Goal: Task Accomplishment & Management: Use online tool/utility

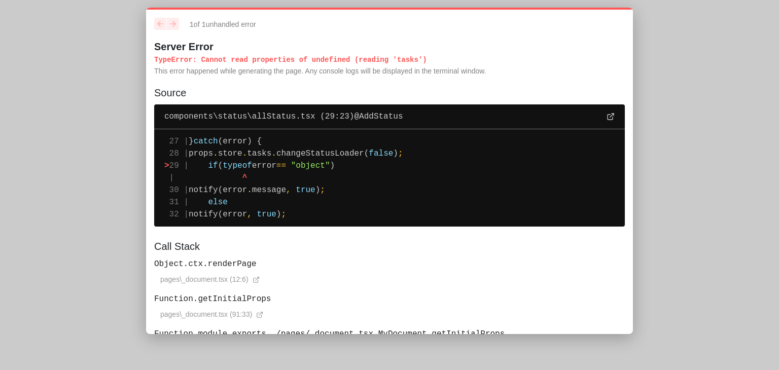
drag, startPoint x: 375, startPoint y: 216, endPoint x: 150, endPoint y: 47, distance: 281.3
click at [150, 47] on div "1 of 1 unhandled error Server Error TypeError : Cannot read properties of undef…" at bounding box center [389, 171] width 487 height 327
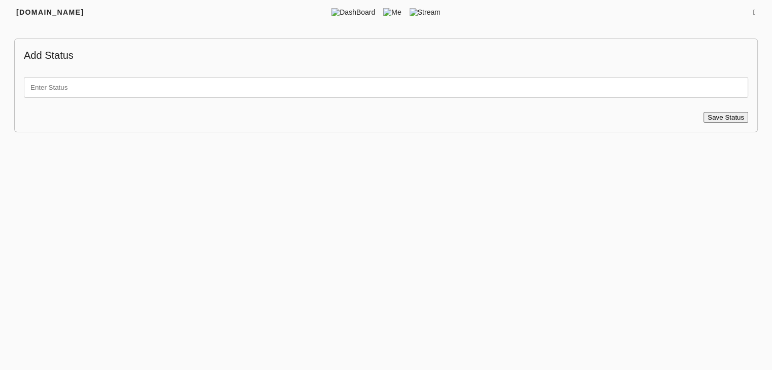
click at [128, 84] on input "text" at bounding box center [386, 87] width 724 height 21
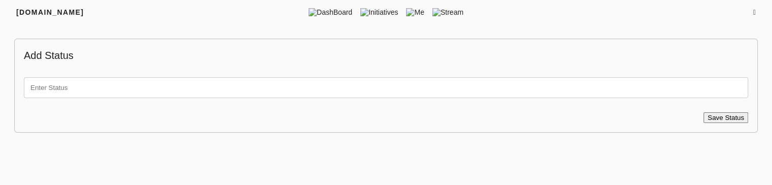
click at [511, 87] on input "text" at bounding box center [386, 87] width 724 height 21
type input "test"
click at [736, 119] on span "Save Status" at bounding box center [725, 118] width 37 height 8
click at [84, 91] on input "test" at bounding box center [386, 87] width 724 height 21
type input "test"
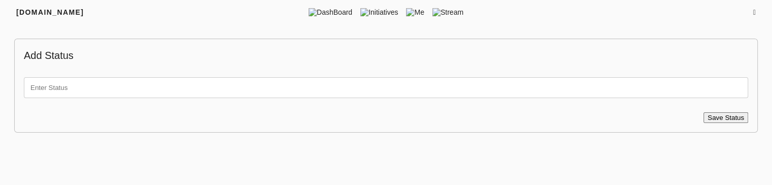
click at [0, 11] on div "[DOMAIN_NAME] DashBoard Initiatives Me Stream" at bounding box center [386, 12] width 772 height 24
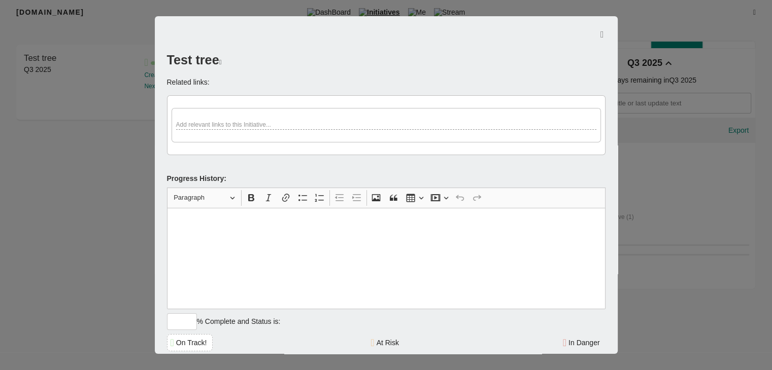
scroll to position [576, 0]
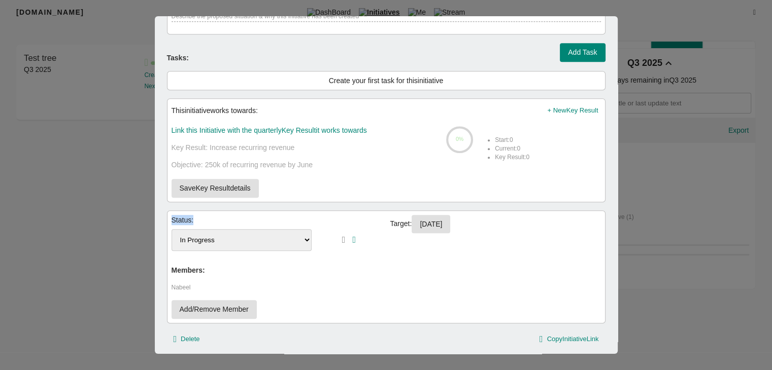
click at [204, 235] on select "To-do In Progress Done" at bounding box center [241, 240] width 141 height 22
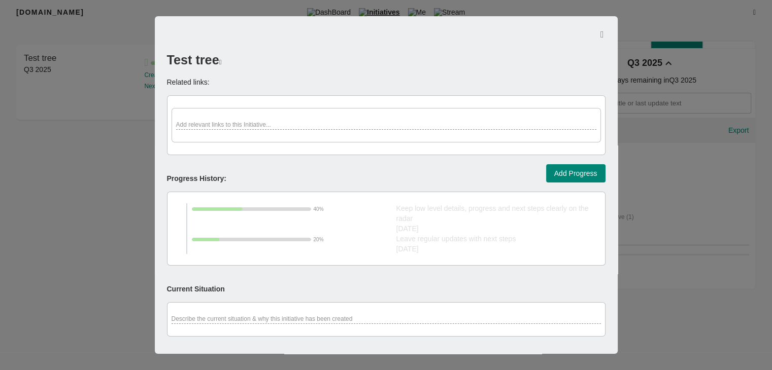
click at [632, 193] on div at bounding box center [386, 185] width 772 height 370
